Goal: Communication & Community: Connect with others

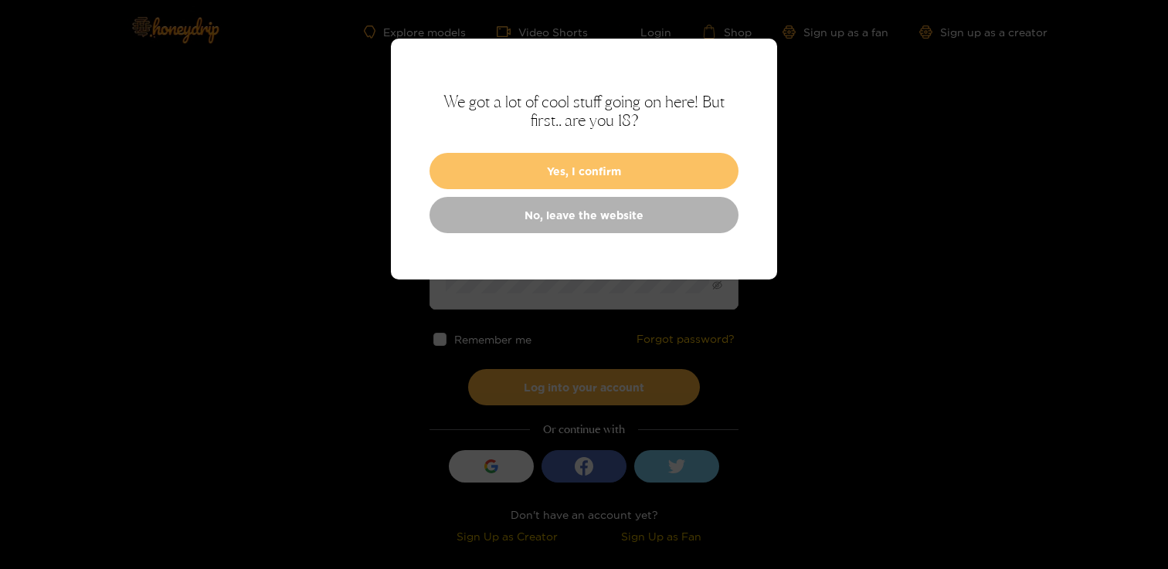
click at [570, 174] on button "Yes, I confirm" at bounding box center [583, 171] width 309 height 36
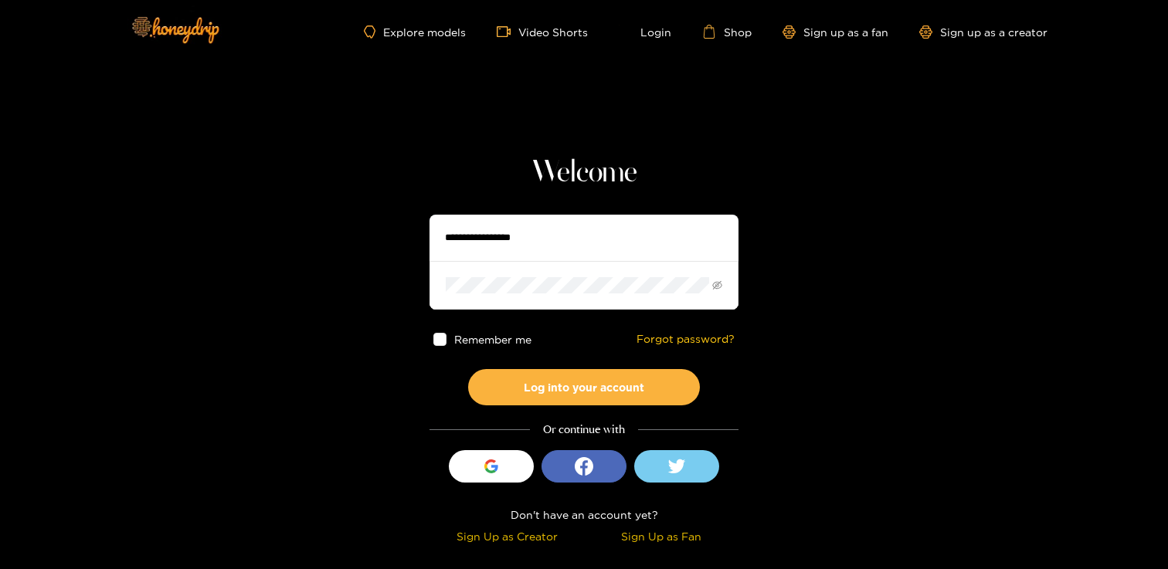
click at [487, 243] on input "text" at bounding box center [583, 238] width 309 height 46
type input "**********"
click at [468, 369] on button "Log into your account" at bounding box center [584, 387] width 232 height 36
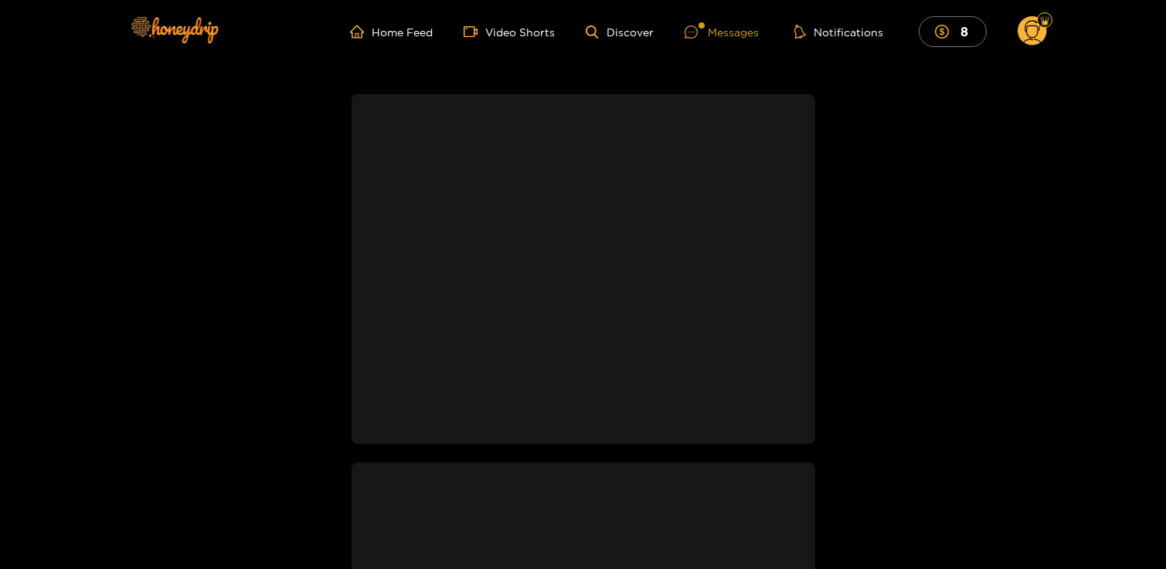
click at [731, 27] on div "Messages" at bounding box center [721, 32] width 74 height 18
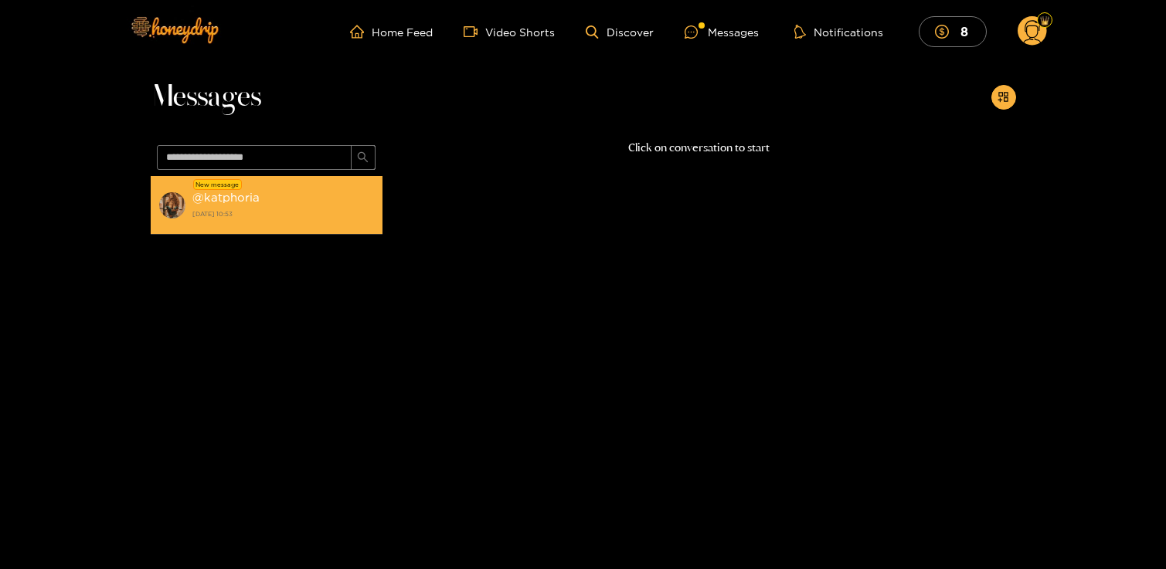
click at [258, 197] on div "@ katphoria [DATE] 10:53" at bounding box center [283, 205] width 182 height 35
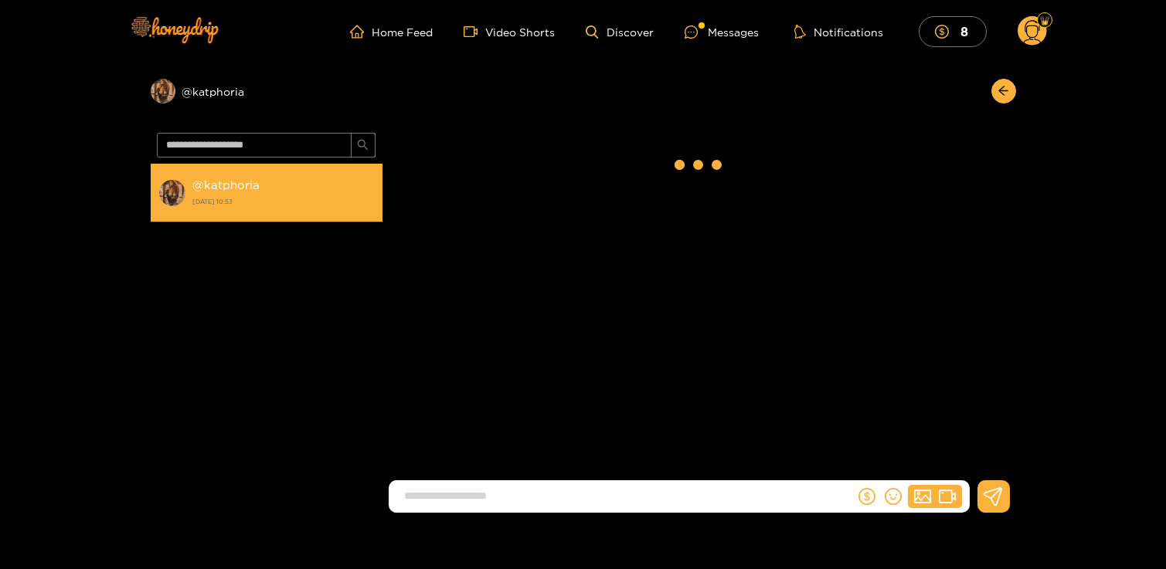
scroll to position [1664, 0]
